Goal: Navigation & Orientation: Find specific page/section

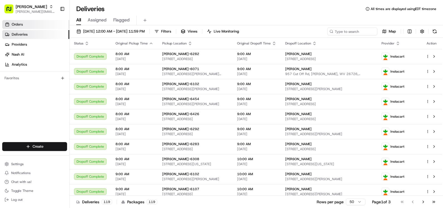
click at [37, 27] on link "Orders" at bounding box center [35, 24] width 67 height 9
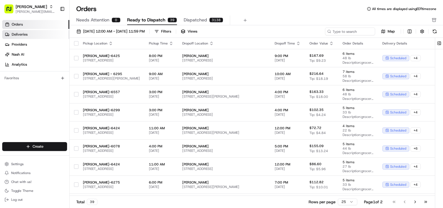
click at [41, 36] on link "Deliveries" at bounding box center [35, 34] width 67 height 9
